Goal: Transaction & Acquisition: Purchase product/service

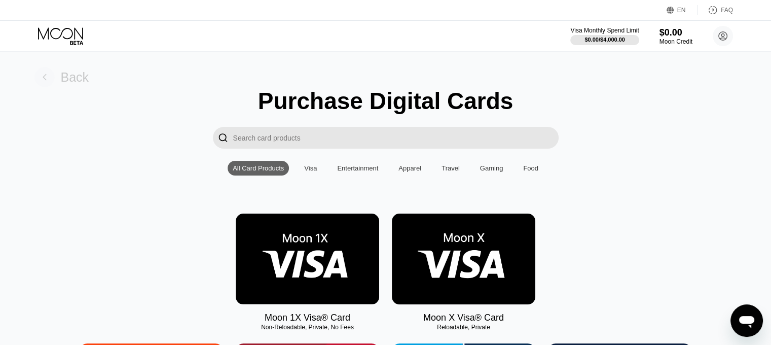
click at [43, 70] on rect at bounding box center [44, 77] width 20 height 20
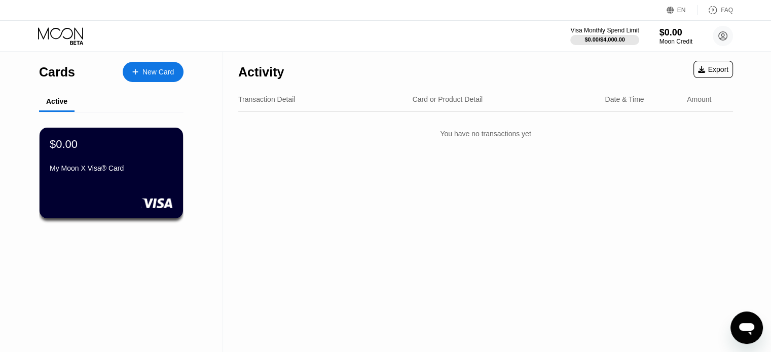
click at [742, 324] on icon "Mesajlaşma penceresini aç" at bounding box center [747, 328] width 18 height 18
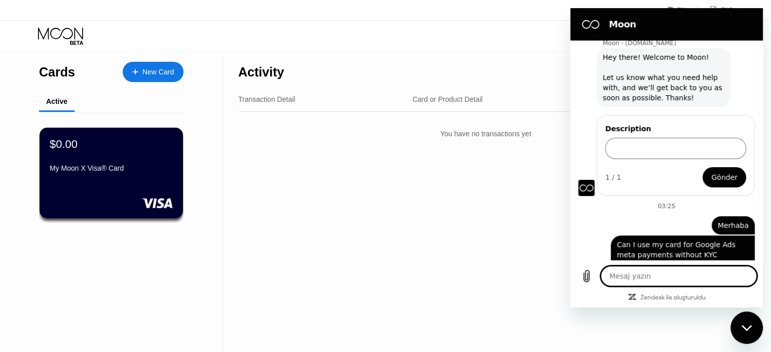
scroll to position [37, 0]
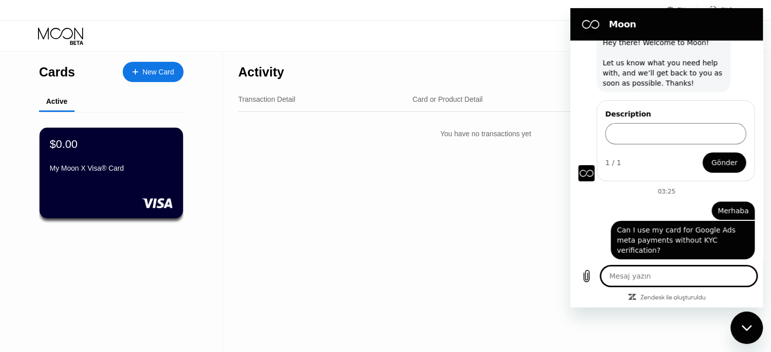
type textarea "h"
type textarea "x"
type textarea "he"
type textarea "x"
type textarea "hel"
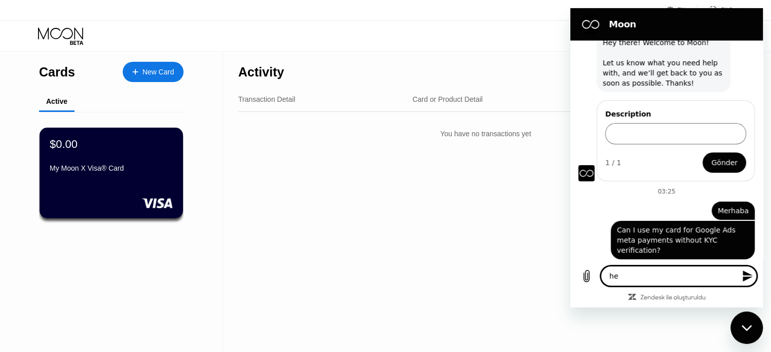
type textarea "x"
type textarea "hell"
type textarea "x"
type textarea "hello"
type textarea "x"
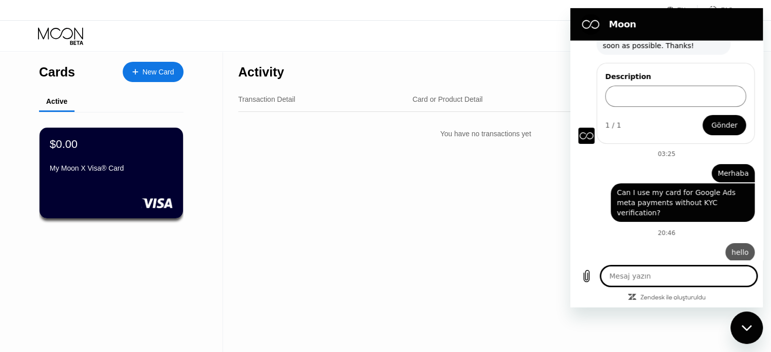
type textarea "x"
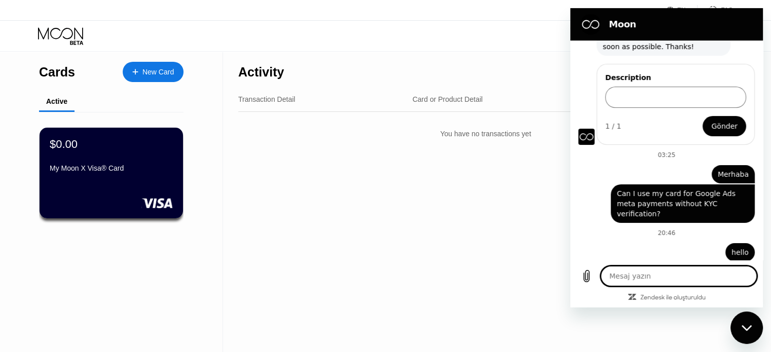
scroll to position [75, 0]
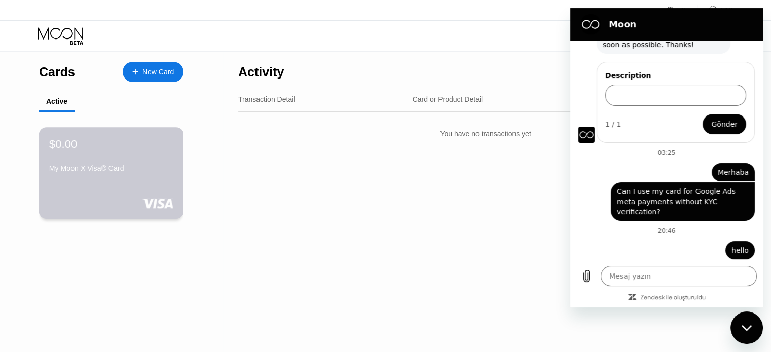
click at [156, 172] on div "My Moon X Visa® Card" at bounding box center [111, 168] width 124 height 8
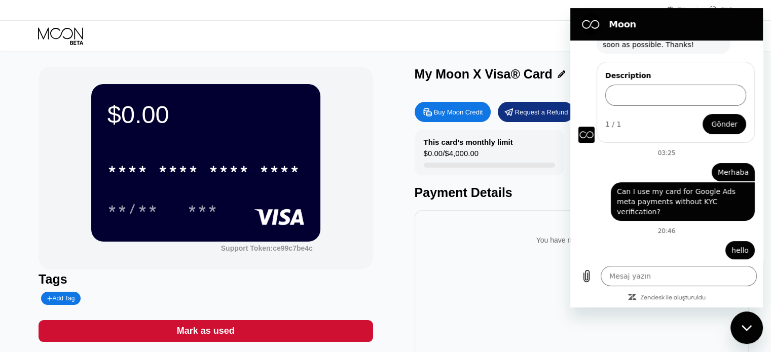
click at [375, 290] on div "$0.00 * * * * * * * * * * * * **** **/** *** Support Token: ce99c7be4c Tags Add…" at bounding box center [386, 227] width 694 height 321
click at [461, 108] on div "Buy Moon Credit" at bounding box center [453, 112] width 76 height 20
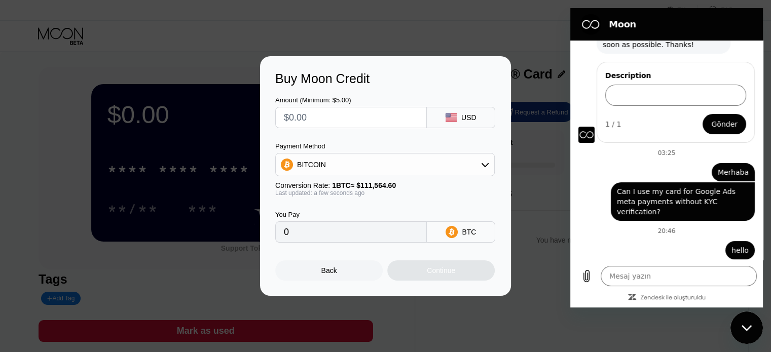
click at [321, 121] on input "text" at bounding box center [351, 118] width 134 height 20
type input "$1"
type input "0.00000897"
type input "$10"
type input "0.00008964"
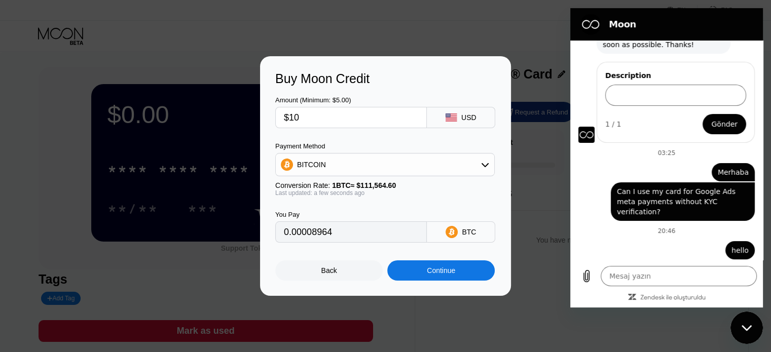
type input "$10"
click at [325, 158] on div "BITCOIN" at bounding box center [385, 165] width 219 height 20
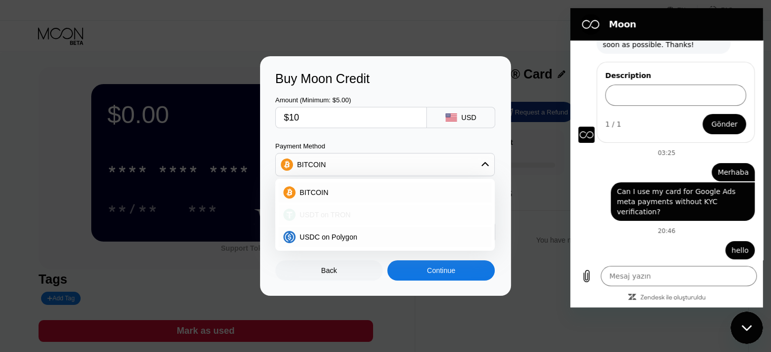
click at [344, 221] on div "USDT on TRON" at bounding box center [384, 215] width 213 height 20
type input "10.10"
